Goal: Task Accomplishment & Management: Complete application form

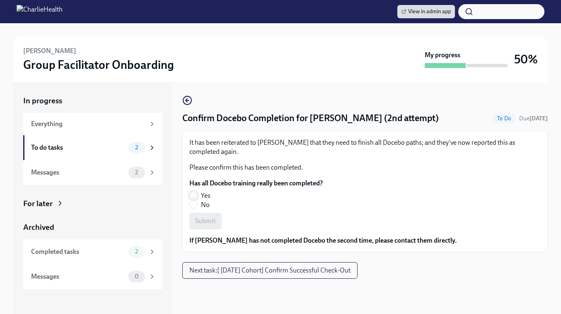
click at [193, 194] on input "Yes" at bounding box center [193, 195] width 7 height 7
radio input "true"
click at [207, 216] on button "Submit" at bounding box center [205, 221] width 32 height 17
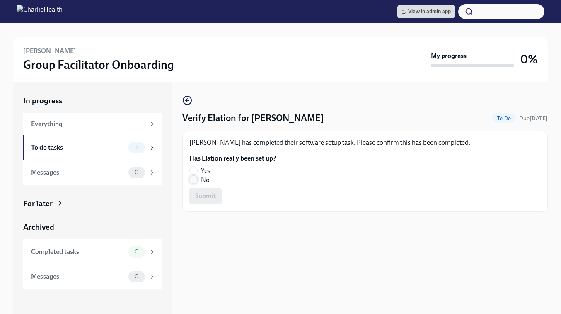
click at [194, 182] on input "No" at bounding box center [193, 179] width 7 height 7
radio input "true"
click at [205, 195] on span "Submit" at bounding box center [205, 196] width 21 height 8
click at [195, 171] on input "Yes" at bounding box center [193, 170] width 7 height 7
radio input "true"
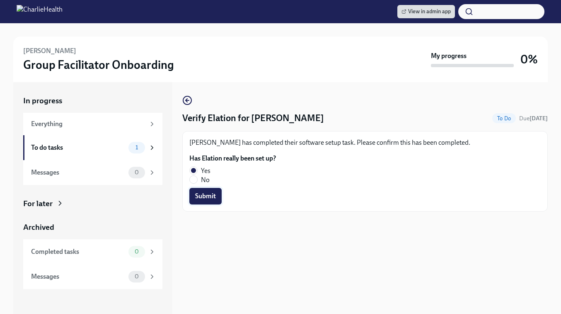
click at [203, 194] on span "Submit" at bounding box center [205, 196] width 21 height 8
click at [193, 169] on input "Yes" at bounding box center [193, 170] width 7 height 7
radio input "true"
click at [205, 199] on span "Submit" at bounding box center [205, 196] width 21 height 8
click at [190, 180] on input "No" at bounding box center [193, 179] width 7 height 7
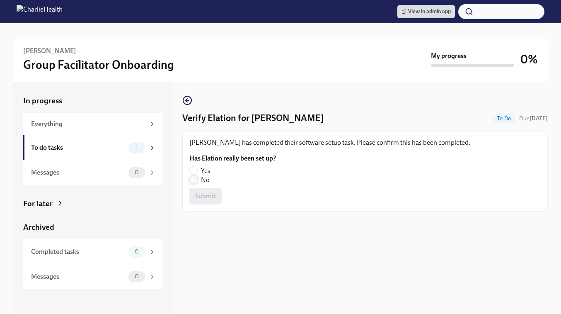
radio input "true"
click at [201, 195] on span "Submit" at bounding box center [205, 196] width 21 height 8
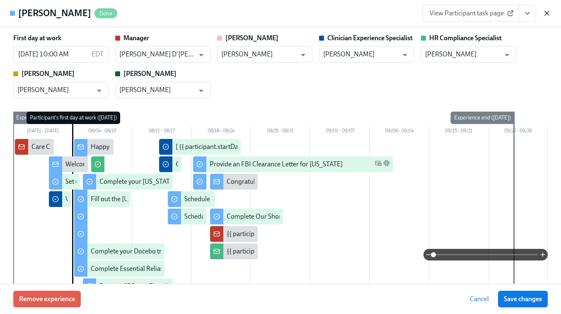
scroll to position [0, 900]
click at [545, 14] on icon "button" at bounding box center [547, 13] width 8 height 8
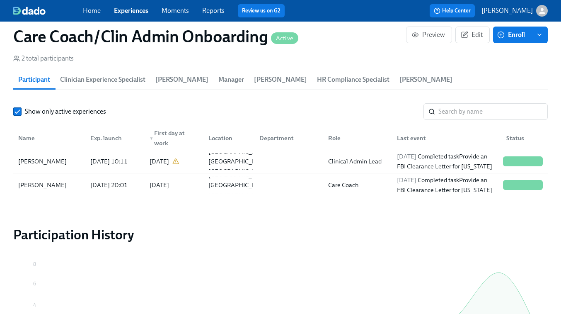
click at [134, 10] on link "Experiences" at bounding box center [131, 11] width 34 height 8
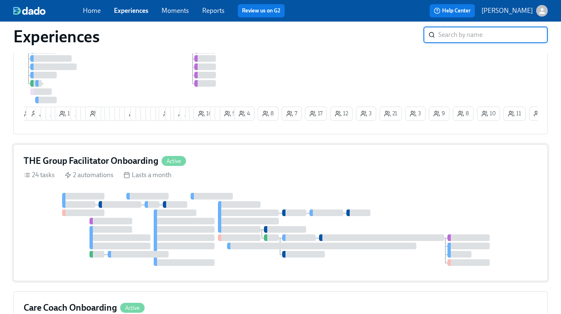
scroll to position [159, 0]
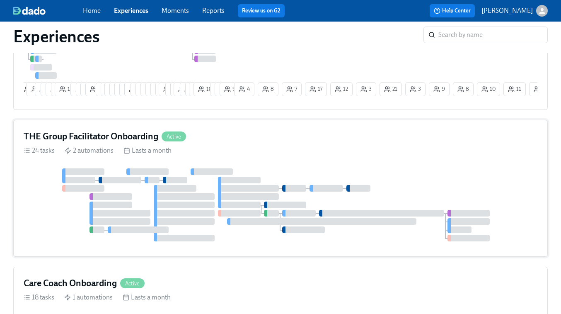
click at [234, 161] on div "THE Group Facilitator Onboarding Active 24 tasks 2 automations Lasts a month" at bounding box center [280, 188] width 535 height 137
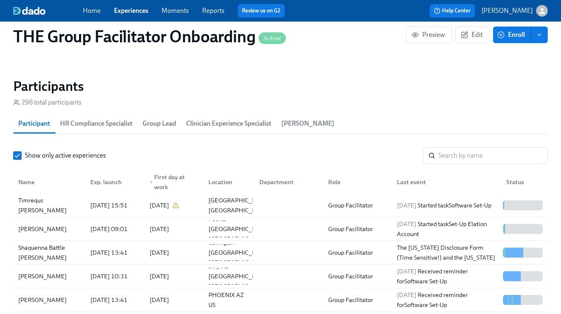
scroll to position [0, 11000]
click at [451, 155] on input "search" at bounding box center [493, 155] width 109 height 17
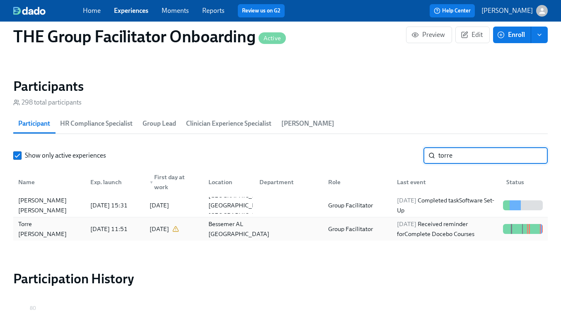
click at [241, 224] on div "Bessemer AL US" at bounding box center [239, 229] width 68 height 20
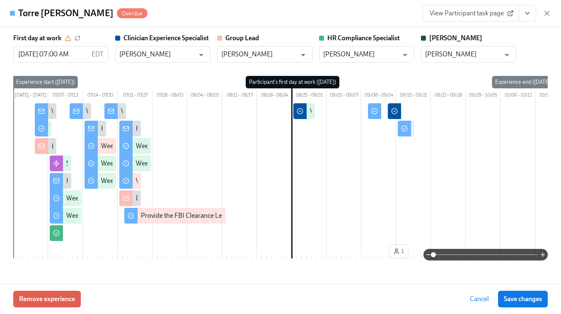
click at [488, 17] on link "View Participant task page" at bounding box center [471, 13] width 97 height 17
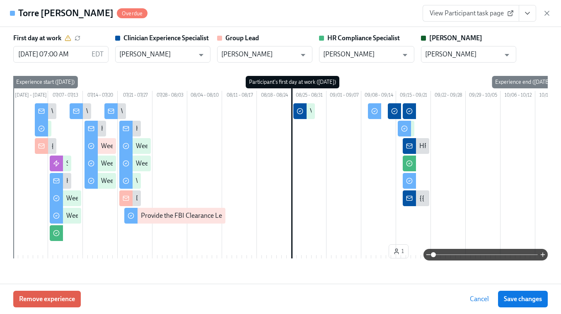
scroll to position [0, 12034]
click at [545, 12] on icon "button" at bounding box center [547, 13] width 4 height 4
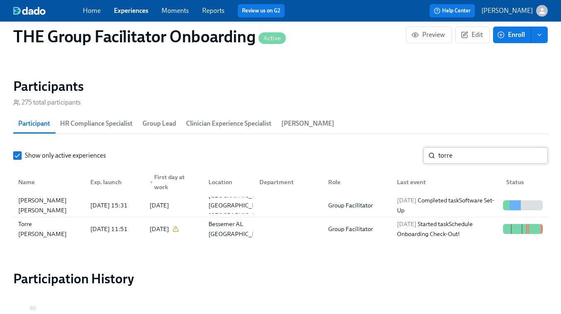
click at [446, 161] on input "torre" at bounding box center [493, 155] width 109 height 17
paste input "Ashley Helmi"
type input "Ashley Helmi"
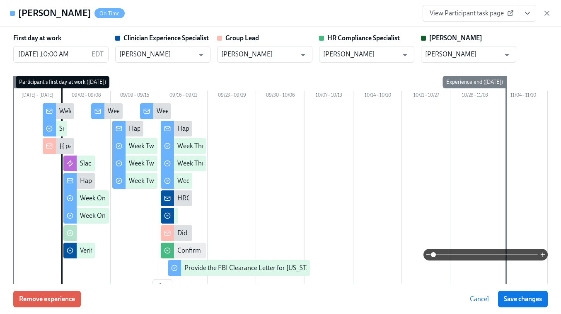
click at [475, 12] on span "View Participant task page" at bounding box center [471, 13] width 82 height 8
click at [530, 13] on icon "View task page" at bounding box center [528, 13] width 8 height 8
click at [546, 12] on icon "button" at bounding box center [547, 13] width 8 height 8
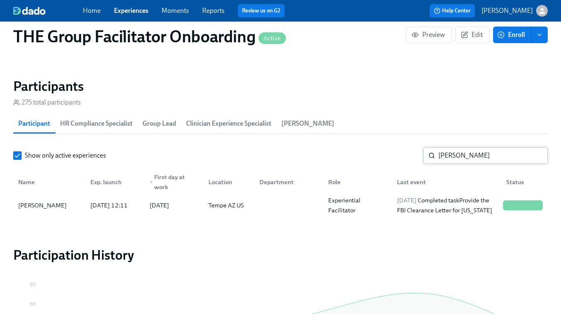
click at [465, 156] on input "Ashley Helmi" at bounding box center [493, 155] width 109 height 17
click at [134, 12] on link "Experiences" at bounding box center [131, 11] width 34 height 8
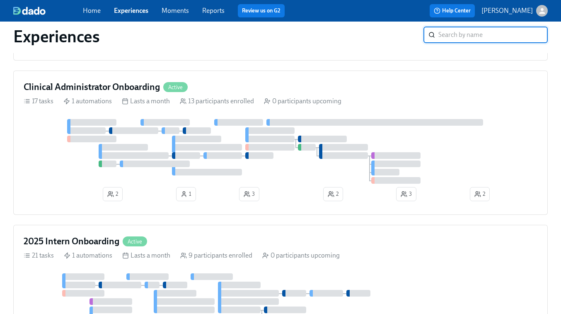
scroll to position [528, 0]
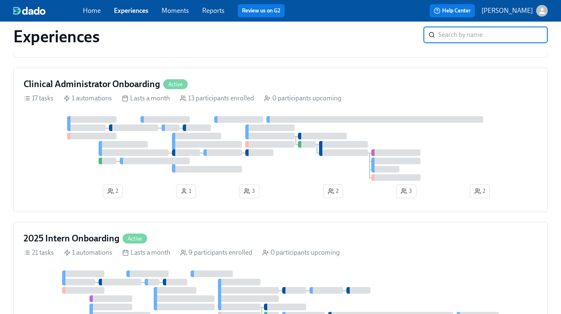
click at [364, 163] on div at bounding box center [281, 148] width 514 height 65
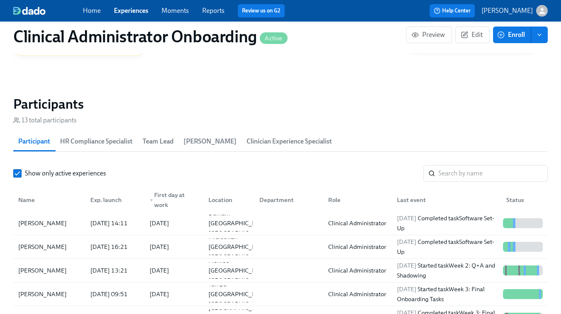
scroll to position [657, 0]
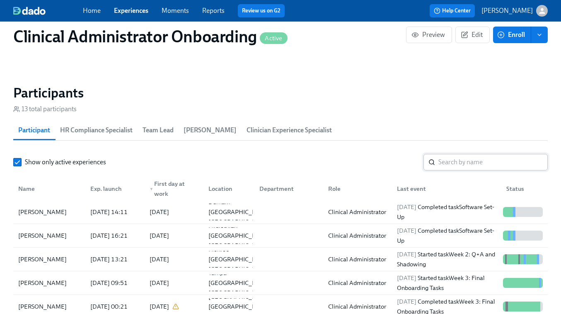
click at [448, 167] on input "search" at bounding box center [493, 162] width 109 height 17
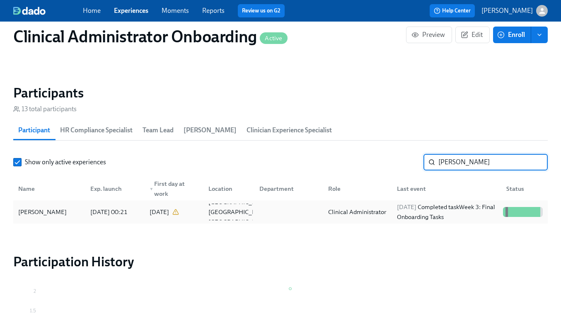
click at [417, 209] on span "2025/09/15" at bounding box center [406, 206] width 19 height 7
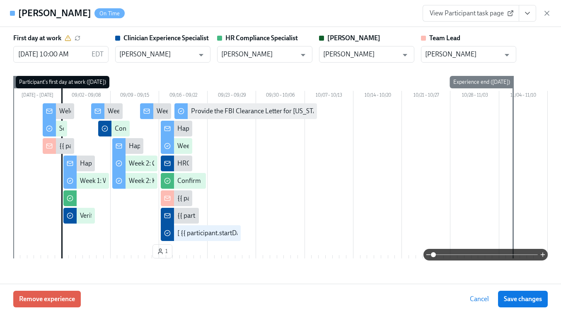
click at [478, 17] on span "View Participant task page" at bounding box center [471, 13] width 82 height 8
click at [527, 16] on icon "View task page" at bounding box center [528, 13] width 8 height 8
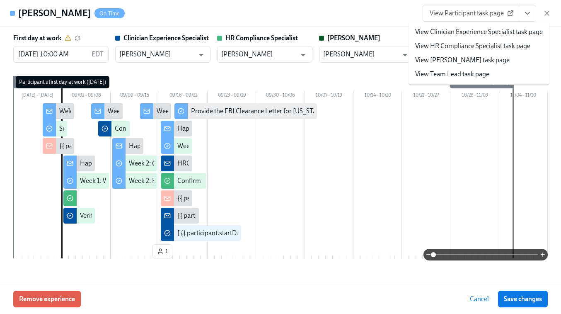
click at [473, 34] on link "View Clinician Experience Specialist task page" at bounding box center [479, 31] width 128 height 9
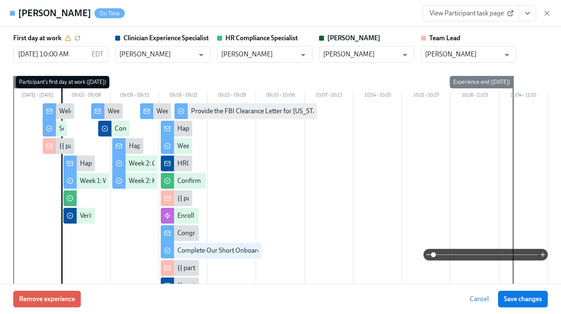
scroll to position [0, 4829]
click at [550, 11] on icon "button" at bounding box center [547, 13] width 8 height 8
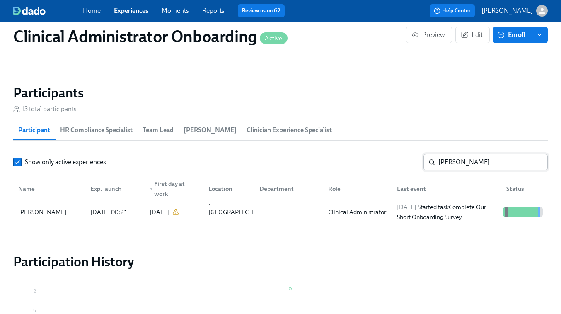
click at [452, 162] on input "ricki pi" at bounding box center [493, 162] width 109 height 17
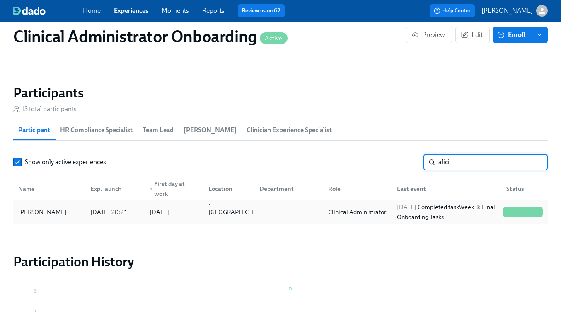
type input "alici"
click at [432, 208] on div "2025/09/15 Completed task Week 3: Final Onboarding Tasks" at bounding box center [447, 212] width 106 height 20
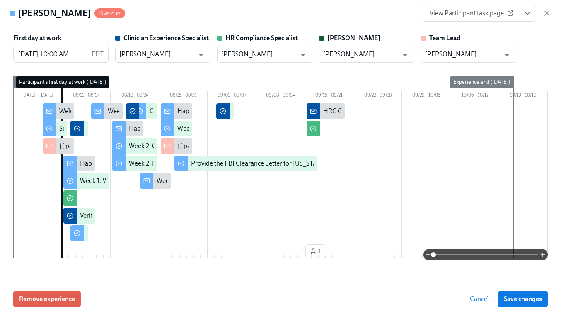
click at [525, 19] on button "View task page" at bounding box center [527, 13] width 17 height 17
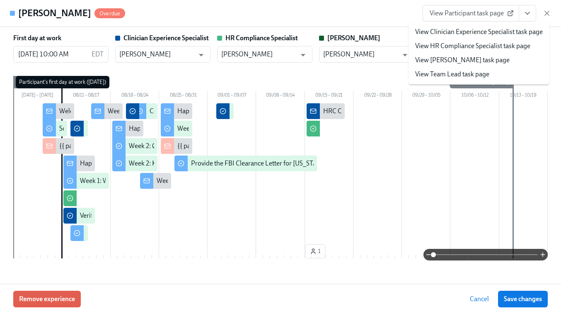
click at [483, 15] on span "View Participant task page" at bounding box center [471, 13] width 82 height 8
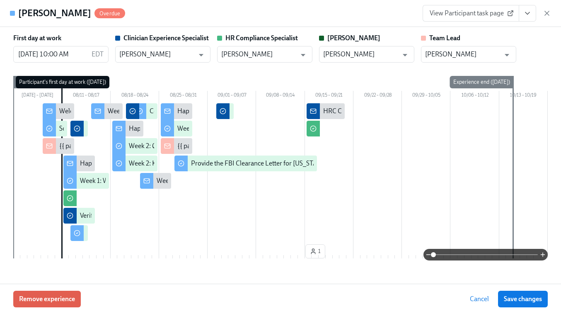
click at [528, 12] on icon "View task page" at bounding box center [528, 13] width 8 height 8
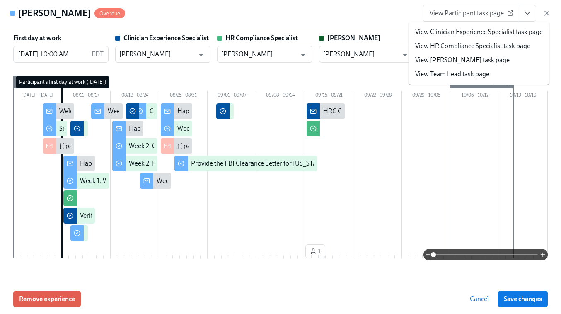
click at [487, 42] on link "View HR Compliance Specialist task page" at bounding box center [472, 45] width 115 height 9
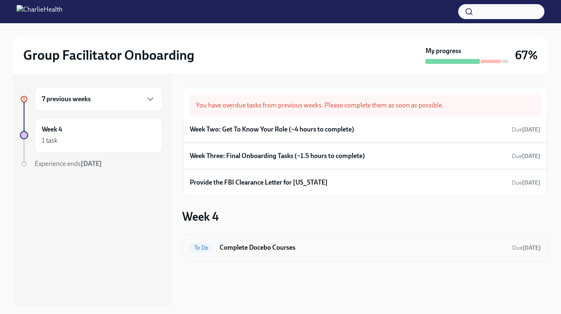
click at [281, 247] on h6 "Complete Docebo Courses" at bounding box center [363, 247] width 286 height 9
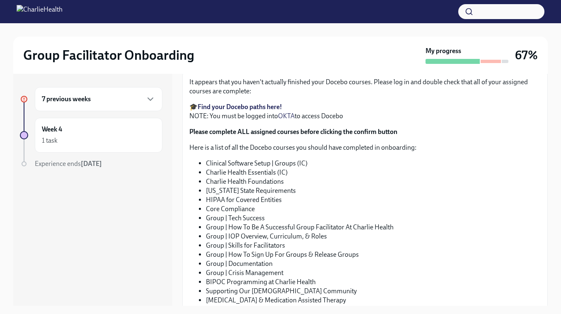
scroll to position [147, 0]
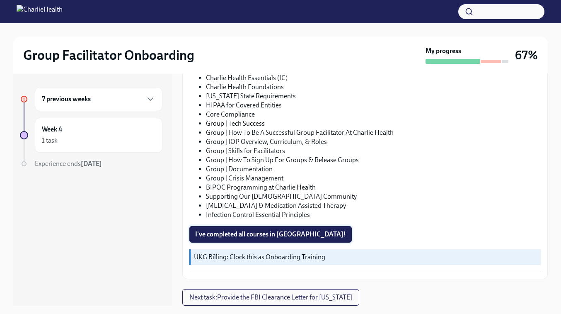
click at [259, 233] on span "I've completed all courses in Docebo!" at bounding box center [270, 234] width 151 height 8
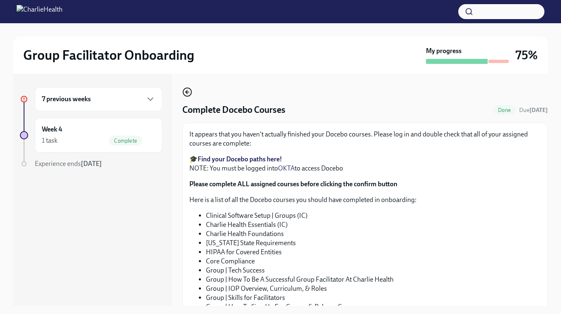
click at [186, 95] on icon "button" at bounding box center [187, 92] width 10 height 10
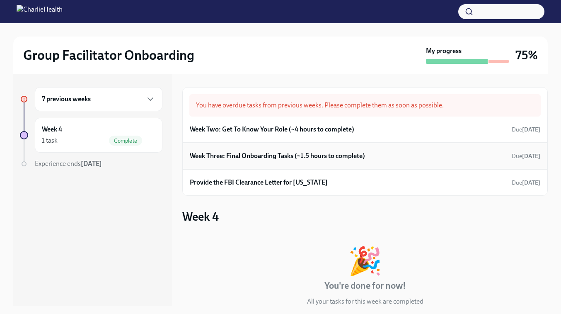
click at [272, 156] on h6 "Week Three: Final Onboarding Tasks (~1.5 hours to complete)" at bounding box center [277, 155] width 175 height 9
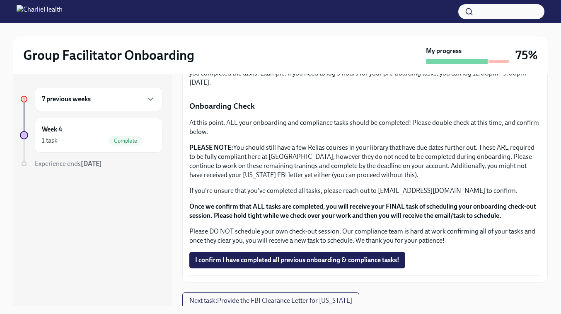
scroll to position [669, 0]
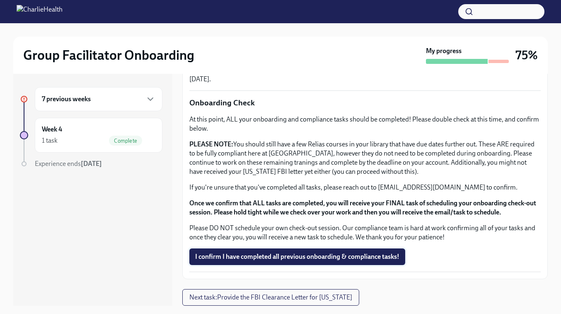
click at [275, 261] on button "I confirm I have completed all previous onboarding & compliance tasks!" at bounding box center [297, 256] width 216 height 17
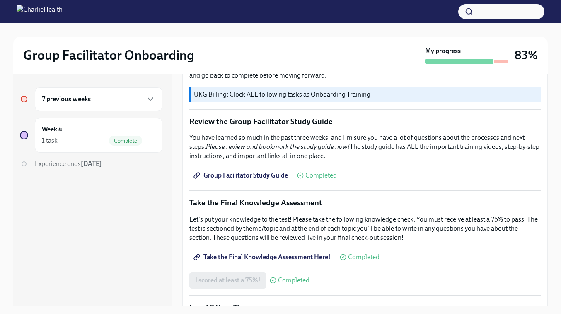
scroll to position [0, 0]
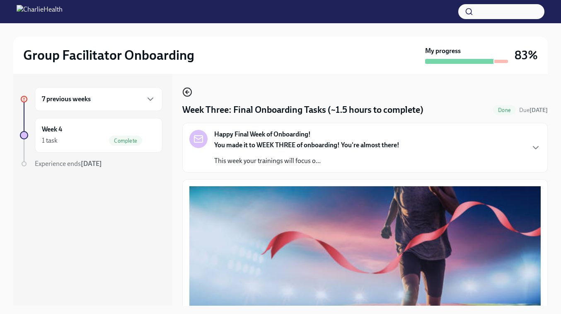
click at [189, 92] on icon "button" at bounding box center [187, 92] width 3 height 0
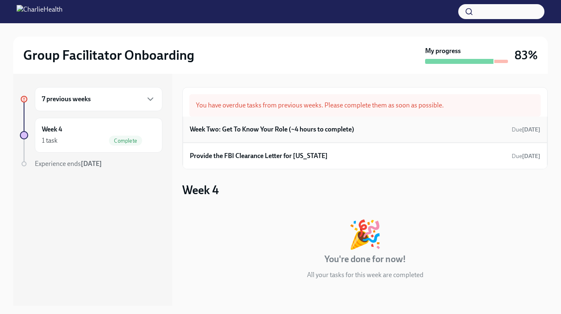
click at [276, 128] on h6 "Week Two: Get To Know Your Role (~4 hours to complete)" at bounding box center [272, 129] width 165 height 9
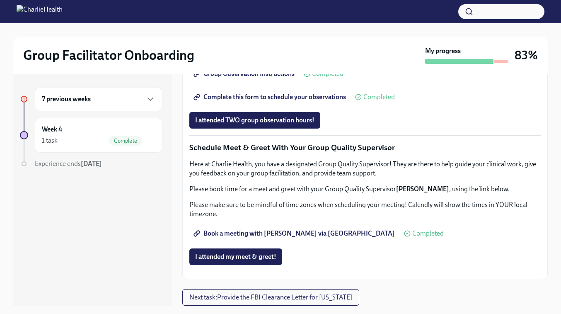
scroll to position [787, 0]
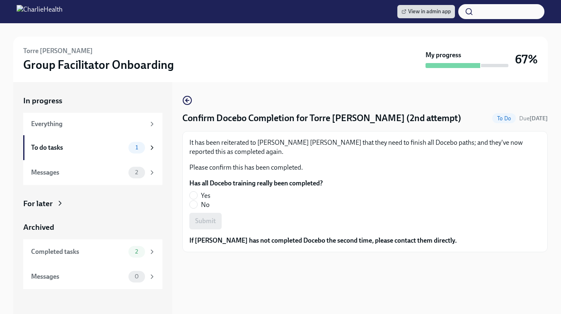
click at [199, 195] on label "Yes" at bounding box center [252, 195] width 127 height 9
click at [197, 195] on input "Yes" at bounding box center [193, 195] width 7 height 7
radio input "true"
click at [206, 218] on span "Submit" at bounding box center [205, 221] width 21 height 8
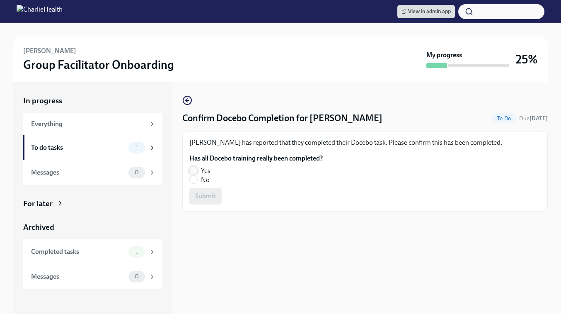
click at [195, 173] on input "Yes" at bounding box center [193, 170] width 7 height 7
radio input "true"
click at [202, 193] on span "Submit" at bounding box center [205, 196] width 21 height 8
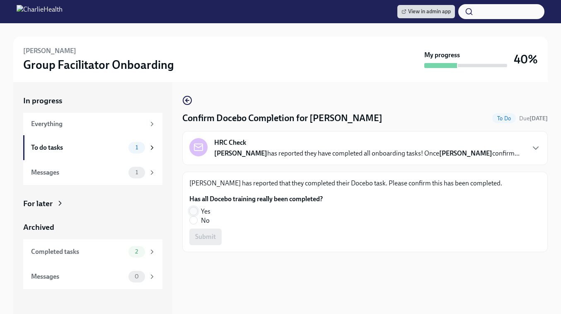
click at [194, 211] on input "Yes" at bounding box center [193, 210] width 7 height 7
radio input "true"
click at [205, 237] on span "Submit" at bounding box center [205, 237] width 21 height 8
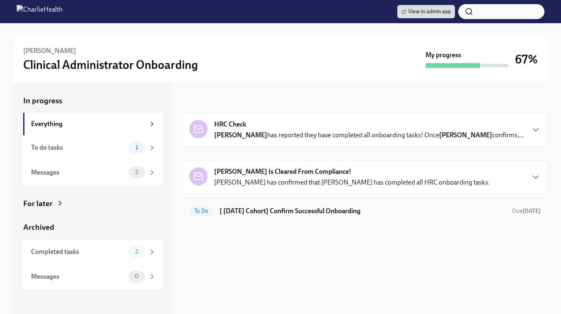
click at [276, 208] on h6 "[ Sep 2nd Cohort] Confirm Successful Onboarding" at bounding box center [363, 210] width 286 height 9
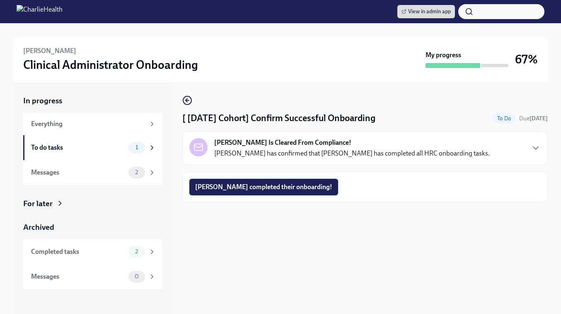
click at [247, 191] on span "Ricki completed their onboarding!" at bounding box center [263, 187] width 137 height 8
